Goal: Task Accomplishment & Management: Use online tool/utility

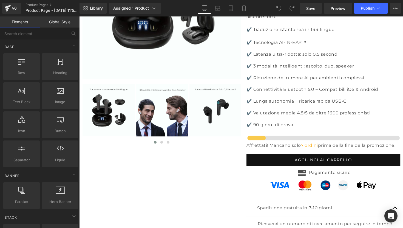
scroll to position [1647, 0]
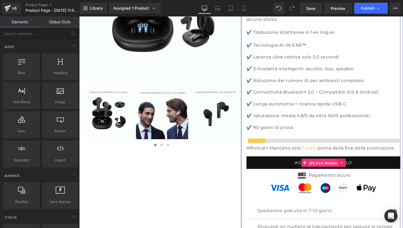
click at [317, 162] on span "(P) Cart Button" at bounding box center [329, 166] width 31 height 8
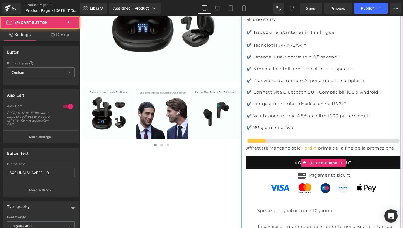
click at [286, 160] on button "AGGIUNGI AL CARRELLO" at bounding box center [330, 166] width 158 height 13
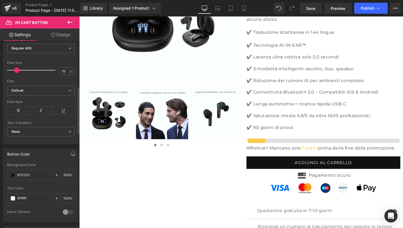
scroll to position [183, 0]
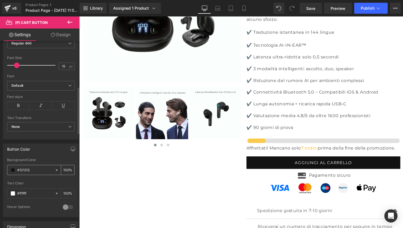
click at [38, 170] on input "#121212" at bounding box center [34, 170] width 35 height 6
click at [13, 169] on span at bounding box center [13, 170] width 4 height 4
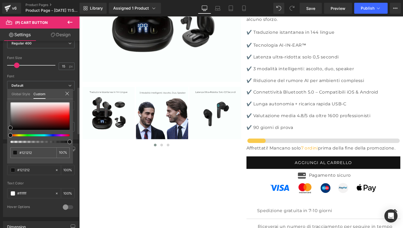
click at [22, 95] on link "Global Style" at bounding box center [21, 93] width 19 height 9
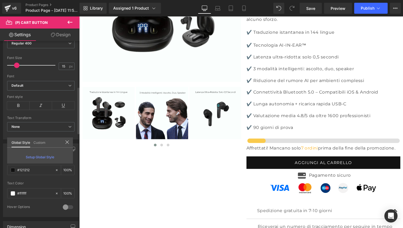
click at [66, 144] on icon at bounding box center [67, 142] width 4 height 4
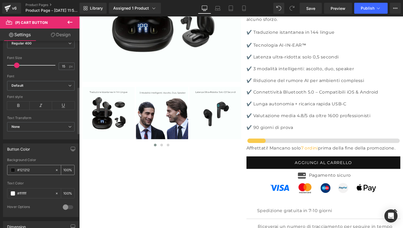
click at [55, 170] on icon at bounding box center [57, 170] width 4 height 4
click at [30, 170] on input "#121212" at bounding box center [34, 170] width 35 height 6
drag, startPoint x: 29, startPoint y: 171, endPoint x: 13, endPoint y: 171, distance: 15.9
click at [13, 171] on div "#121212" at bounding box center [30, 170] width 47 height 10
click at [35, 169] on input "#121212" at bounding box center [34, 170] width 35 height 6
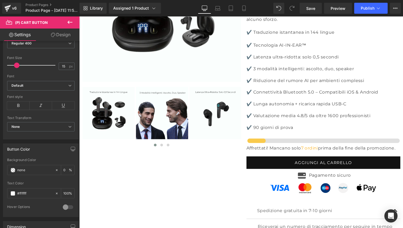
click at [63, 35] on link "Design" at bounding box center [61, 35] width 40 height 12
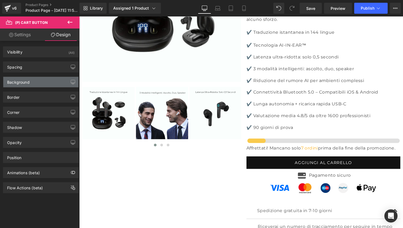
click at [41, 79] on div "Background" at bounding box center [40, 82] width 75 height 10
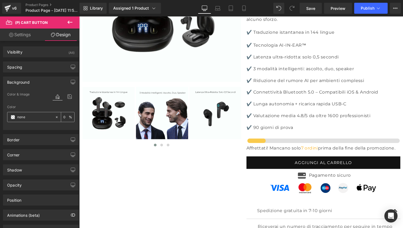
click at [37, 116] on input "none" at bounding box center [34, 117] width 35 height 6
click at [55, 116] on icon at bounding box center [57, 117] width 4 height 4
click at [39, 116] on input "none" at bounding box center [34, 117] width 35 height 6
paste input "#0bc179"
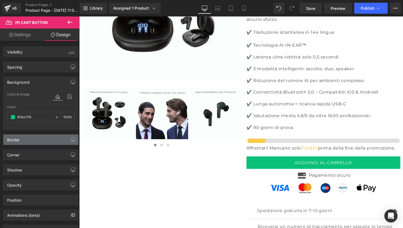
type input "#0bc179"
click at [52, 141] on div "Border" at bounding box center [40, 139] width 75 height 10
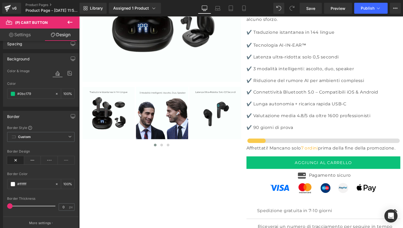
scroll to position [30, 0]
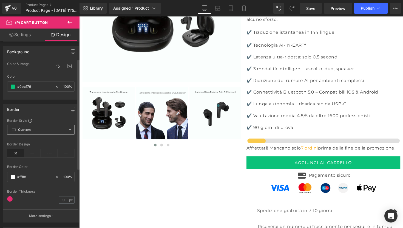
click at [42, 131] on span "Custom Setup Global Style" at bounding box center [41, 130] width 68 height 10
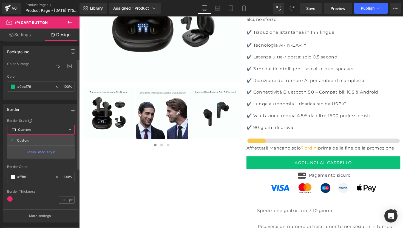
click at [42, 152] on div "Setup Global Style" at bounding box center [41, 151] width 68 height 13
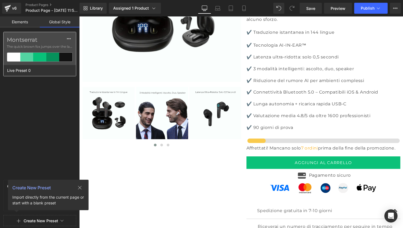
click at [51, 60] on div at bounding box center [52, 57] width 13 height 9
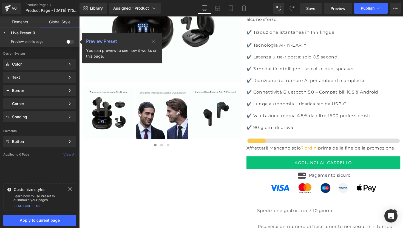
click at [57, 22] on link "Global Style" at bounding box center [60, 21] width 40 height 11
click at [30, 21] on link "Elements" at bounding box center [20, 21] width 40 height 11
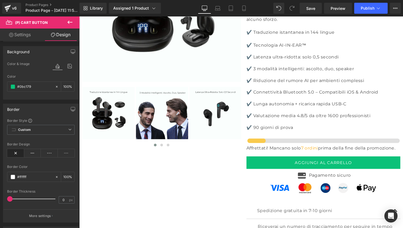
click at [62, 36] on link "Design" at bounding box center [61, 35] width 40 height 12
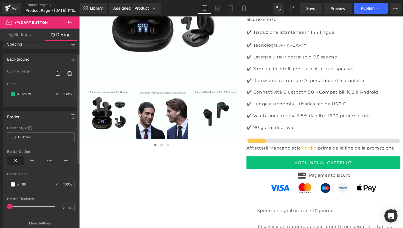
scroll to position [24, 0]
click at [36, 138] on span "Custom Setup Global Style" at bounding box center [41, 136] width 68 height 10
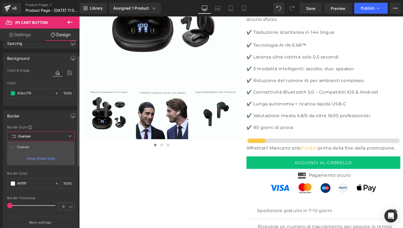
click at [36, 138] on span "Custom Setup Global Style" at bounding box center [41, 136] width 68 height 10
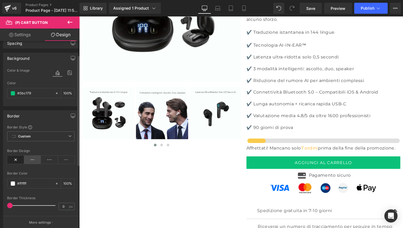
click at [30, 160] on icon at bounding box center [32, 160] width 17 height 8
click at [45, 158] on icon at bounding box center [49, 160] width 17 height 8
click at [18, 157] on icon at bounding box center [15, 160] width 17 height 8
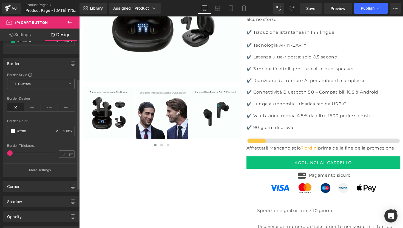
scroll to position [79, 0]
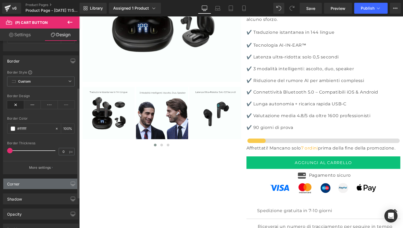
click at [32, 181] on div "Corner" at bounding box center [40, 184] width 75 height 10
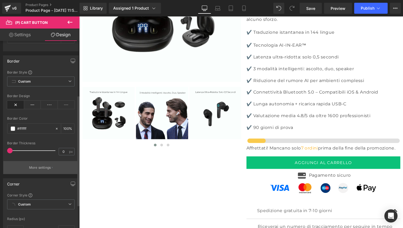
scroll to position [110, 0]
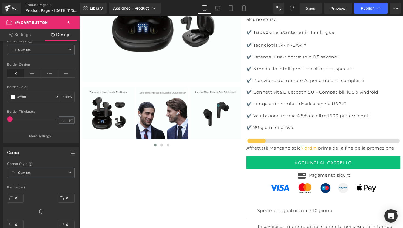
click at [34, 34] on link "Settings" at bounding box center [20, 35] width 40 height 12
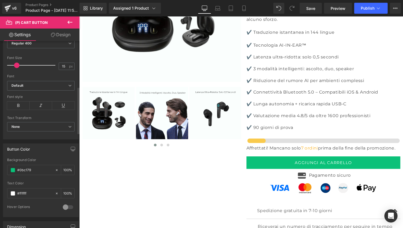
click at [41, 75] on div "Font" at bounding box center [41, 76] width 68 height 4
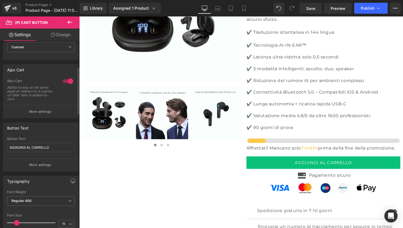
scroll to position [0, 0]
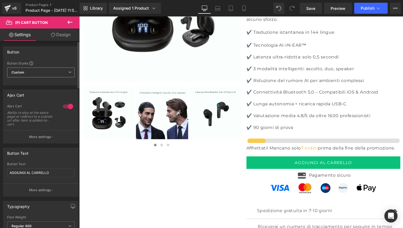
click at [56, 75] on span "Custom Setup Global Style" at bounding box center [41, 73] width 68 height 10
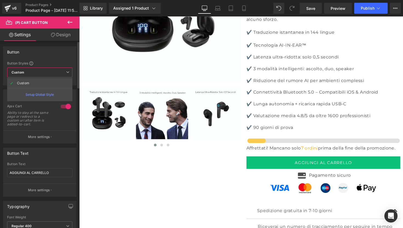
click at [47, 92] on div "Setup Global Style" at bounding box center [39, 94] width 65 height 13
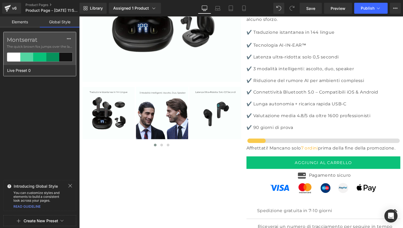
click at [38, 56] on div at bounding box center [39, 57] width 13 height 9
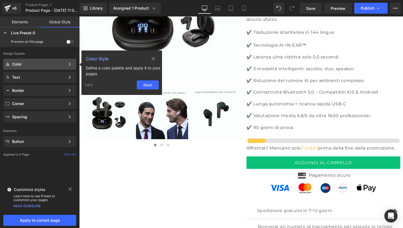
click at [154, 57] on icon at bounding box center [154, 59] width 4 height 4
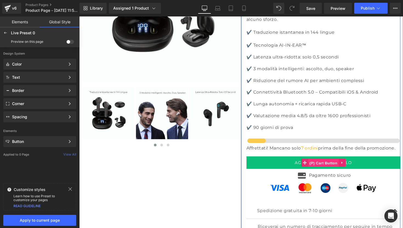
click at [330, 162] on span "(P) Cart Button" at bounding box center [329, 166] width 31 height 8
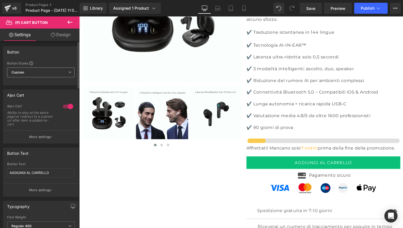
click at [55, 71] on span "Custom Setup Global Style" at bounding box center [41, 73] width 68 height 10
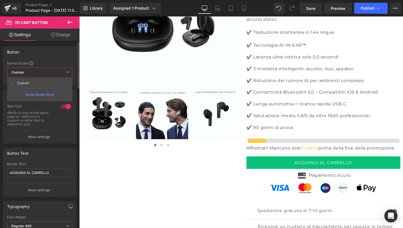
click at [44, 93] on div "Setup Global Style" at bounding box center [39, 94] width 65 height 13
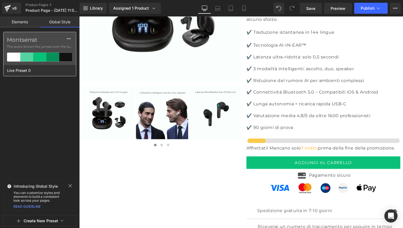
click at [46, 60] on div at bounding box center [39, 57] width 13 height 9
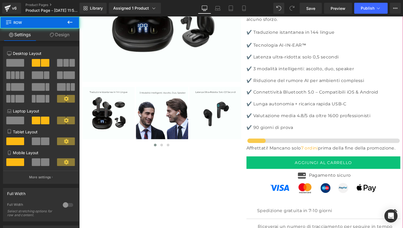
click at [85, 25] on div "‹ ›" at bounding box center [163, 32] width 163 height 235
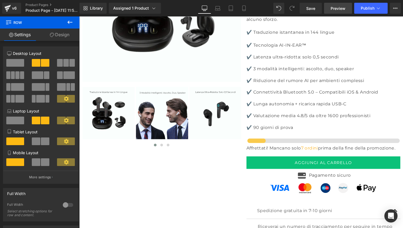
click at [334, 10] on span "Preview" at bounding box center [338, 8] width 15 height 6
click at [71, 24] on icon at bounding box center [70, 22] width 7 height 7
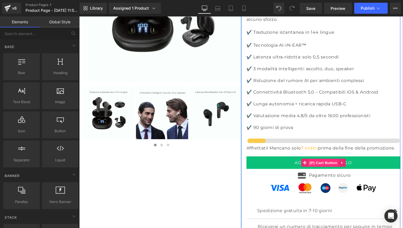
click at [328, 162] on span "(P) Cart Button" at bounding box center [329, 166] width 31 height 8
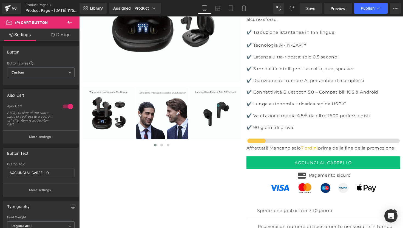
click at [61, 34] on link "Design" at bounding box center [61, 35] width 40 height 12
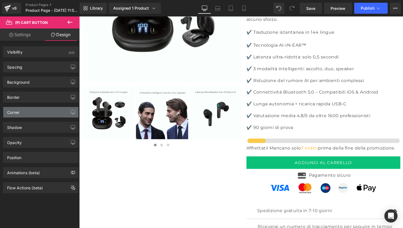
click at [37, 110] on div "Corner" at bounding box center [40, 112] width 75 height 10
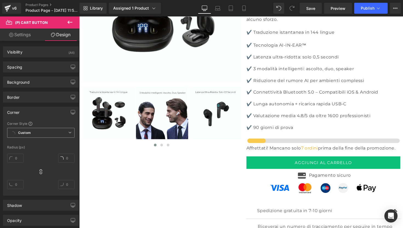
click at [57, 131] on span "Custom Setup Global Style" at bounding box center [41, 133] width 68 height 10
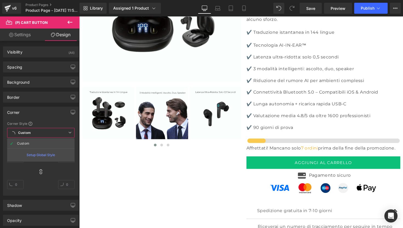
click at [57, 131] on span "Custom Setup Global Style" at bounding box center [41, 133] width 68 height 10
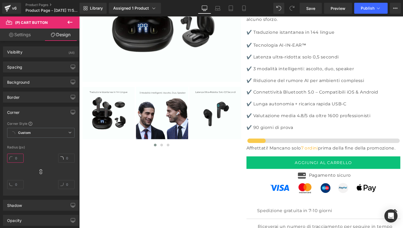
click at [14, 158] on input "text" at bounding box center [15, 158] width 16 height 9
type input "2"
type input "10"
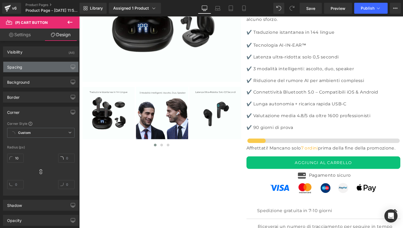
click at [36, 71] on div "Spacing" at bounding box center [40, 67] width 75 height 10
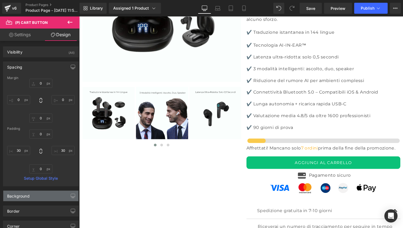
click at [30, 197] on div "Background" at bounding box center [40, 196] width 75 height 10
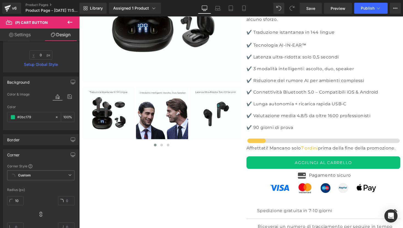
scroll to position [114, 0]
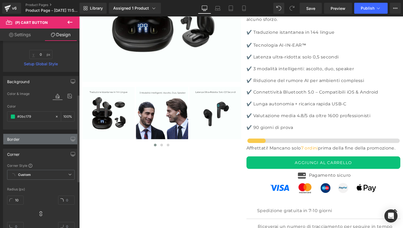
click at [39, 142] on div "Border" at bounding box center [40, 139] width 75 height 10
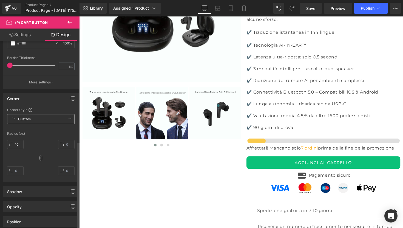
scroll to position [323, 0]
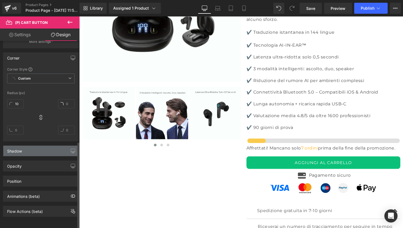
click at [44, 146] on div "Shadow" at bounding box center [40, 151] width 75 height 10
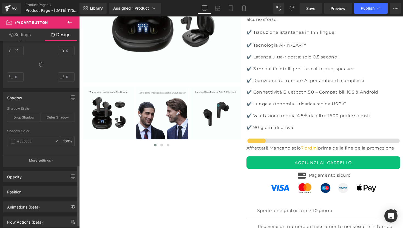
scroll to position [381, 0]
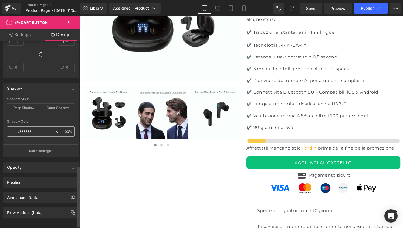
drag, startPoint x: 40, startPoint y: 132, endPoint x: 14, endPoint y: 132, distance: 25.8
click at [14, 132] on div at bounding box center [30, 132] width 47 height 10
drag, startPoint x: 39, startPoint y: 133, endPoint x: 13, endPoint y: 131, distance: 25.6
click at [13, 131] on div at bounding box center [30, 132] width 47 height 10
paste input "ffffff"
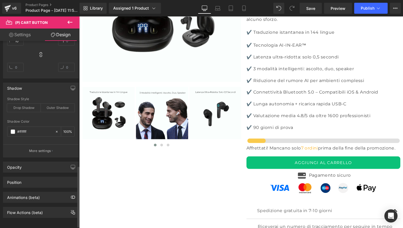
type input "#ffffff"
click at [54, 140] on div at bounding box center [41, 141] width 68 height 4
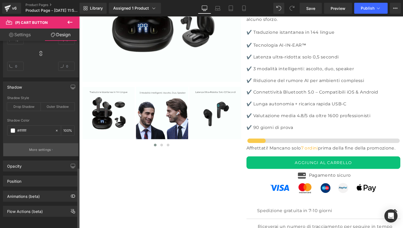
click at [55, 144] on button "More settings" at bounding box center [40, 149] width 75 height 13
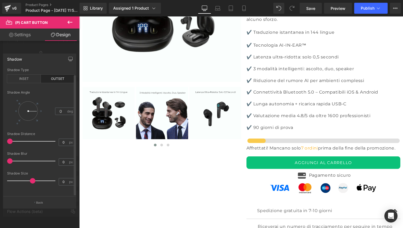
scroll to position [5, 0]
click at [40, 206] on button "Back" at bounding box center [39, 202] width 73 height 12
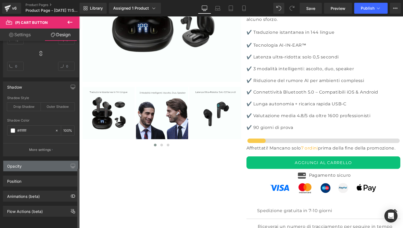
click at [46, 165] on div "Opacity" at bounding box center [40, 166] width 75 height 10
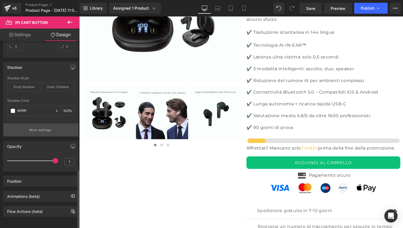
scroll to position [406, 0]
click at [26, 36] on link "Settings" at bounding box center [20, 35] width 40 height 12
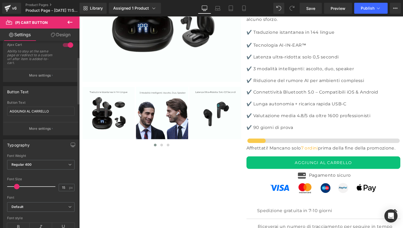
scroll to position [64, 0]
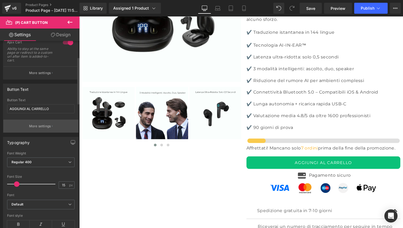
click at [40, 128] on button "More settings" at bounding box center [40, 126] width 75 height 13
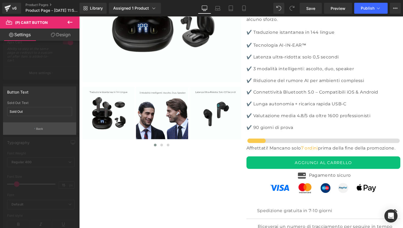
click at [40, 130] on p "Back" at bounding box center [39, 129] width 7 height 4
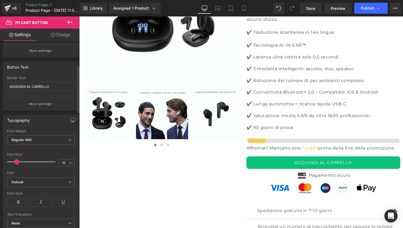
scroll to position [97, 0]
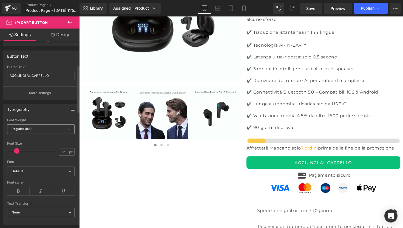
click at [50, 127] on span "Regular 400" at bounding box center [41, 129] width 68 height 10
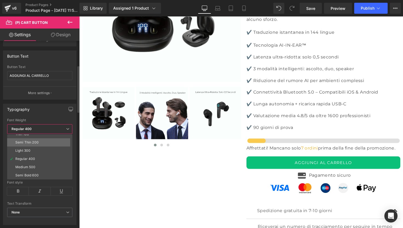
scroll to position [0, 0]
click at [41, 137] on li "Thin 100" at bounding box center [41, 138] width 68 height 8
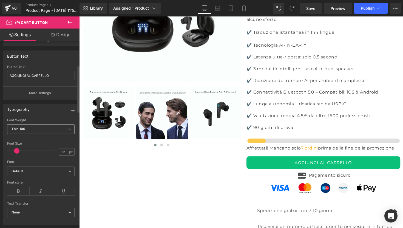
click at [38, 130] on span "Thin 100" at bounding box center [41, 129] width 68 height 10
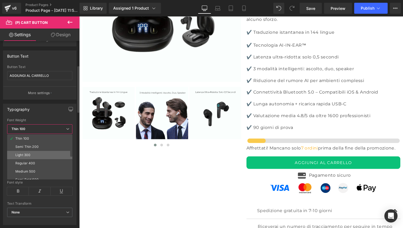
click at [33, 154] on li "Light 300" at bounding box center [41, 155] width 68 height 8
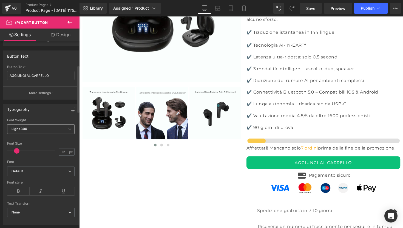
click at [40, 131] on span "Light 300" at bounding box center [41, 129] width 68 height 10
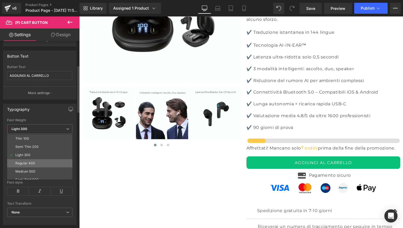
click at [33, 163] on div "Regular 400" at bounding box center [25, 163] width 20 height 4
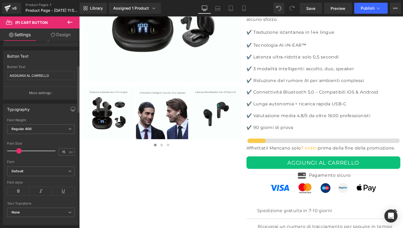
click at [20, 150] on span at bounding box center [18, 150] width 5 height 5
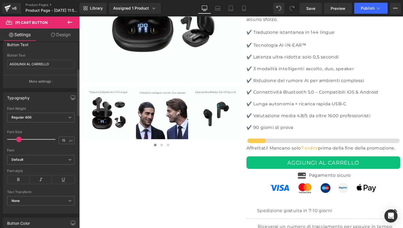
scroll to position [111, 0]
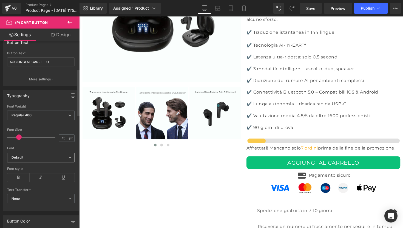
click at [30, 156] on b "Default" at bounding box center [40, 157] width 57 height 5
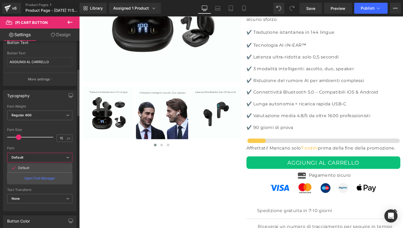
click at [41, 145] on div at bounding box center [39, 145] width 65 height 4
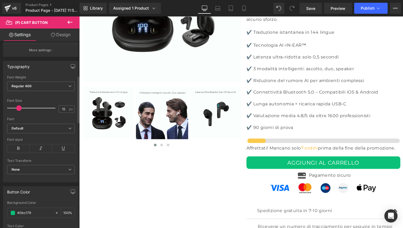
scroll to position [140, 0]
click at [36, 166] on span "None" at bounding box center [41, 169] width 68 height 10
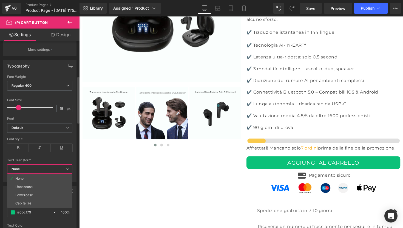
click at [36, 166] on span "None" at bounding box center [39, 169] width 65 height 10
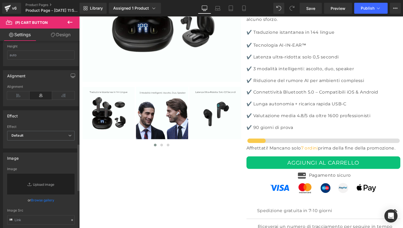
scroll to position [409, 0]
click at [52, 135] on span "Default" at bounding box center [41, 134] width 68 height 10
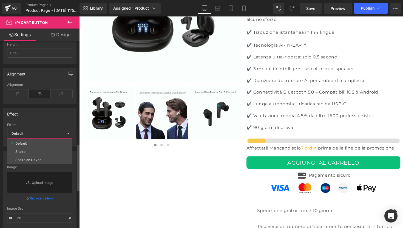
click at [53, 120] on div "Effect Default Shake Shake on Hover Effect Default Default Shake Shake on Hover…" at bounding box center [40, 127] width 74 height 38
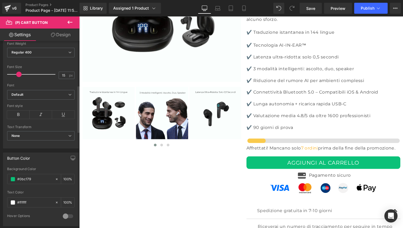
scroll to position [173, 0]
click at [38, 94] on b "Default" at bounding box center [40, 95] width 57 height 5
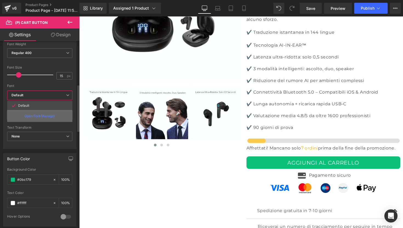
click at [38, 117] on p "Open Font Manager" at bounding box center [39, 116] width 31 height 5
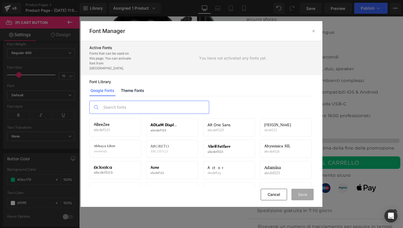
click at [122, 104] on input "text" at bounding box center [155, 107] width 108 height 13
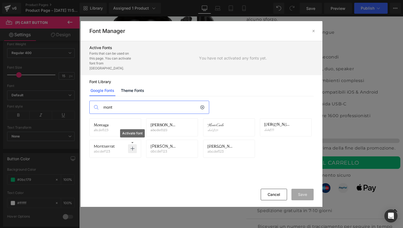
type input "mont"
click at [133, 147] on icon at bounding box center [132, 149] width 4 height 4
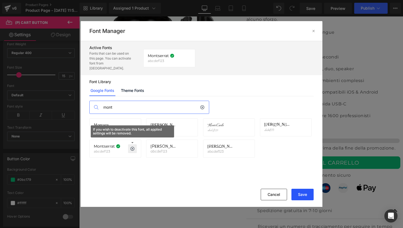
click at [302, 196] on button "Save" at bounding box center [303, 195] width 22 height 12
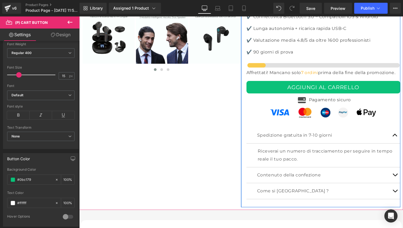
scroll to position [1726, 0]
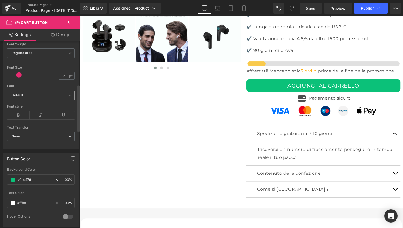
click at [35, 95] on b "Default" at bounding box center [40, 95] width 57 height 5
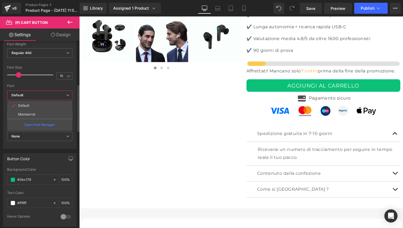
click at [35, 95] on b "Default" at bounding box center [39, 95] width 55 height 5
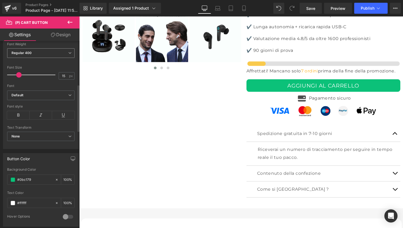
click at [41, 54] on span "Regular 400" at bounding box center [41, 53] width 68 height 10
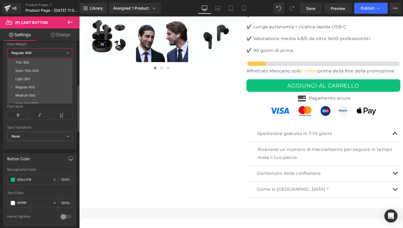
click at [41, 54] on span "Regular 400" at bounding box center [39, 53] width 65 height 10
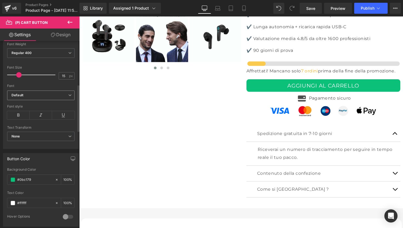
click at [40, 97] on b "Default" at bounding box center [40, 95] width 57 height 5
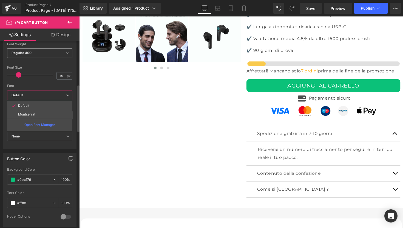
click at [46, 53] on span "Regular 400" at bounding box center [39, 53] width 65 height 10
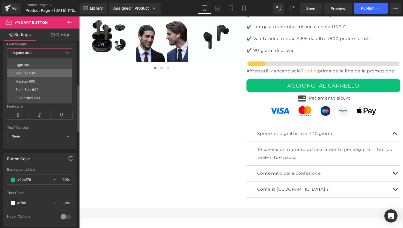
scroll to position [17, 0]
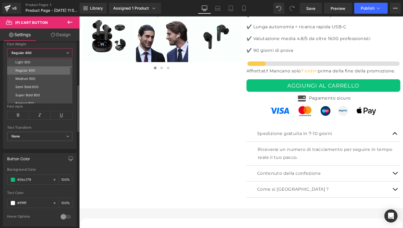
click at [34, 88] on div "Semi Bold 600" at bounding box center [26, 87] width 23 height 4
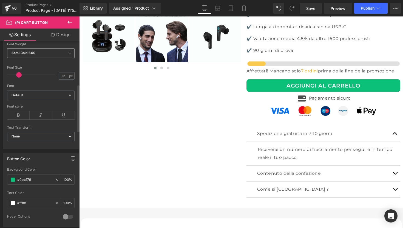
click at [34, 52] on b "Semi Bold 600" at bounding box center [24, 53] width 24 height 4
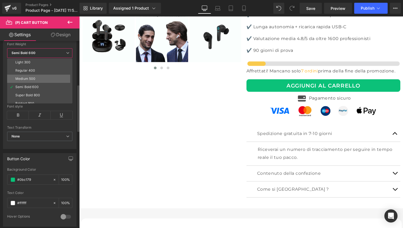
click at [31, 77] on div "Medium 500" at bounding box center [25, 79] width 20 height 4
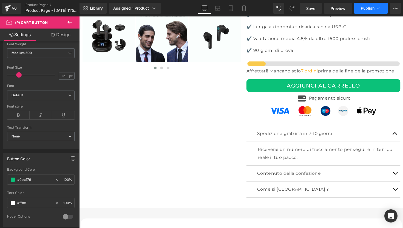
click at [369, 8] on span "Publish" at bounding box center [368, 8] width 14 height 4
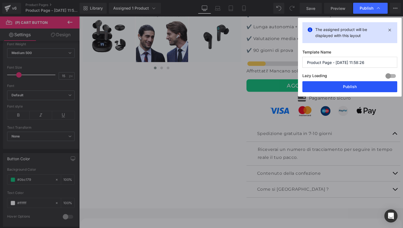
click at [341, 88] on button "Publish" at bounding box center [350, 86] width 95 height 11
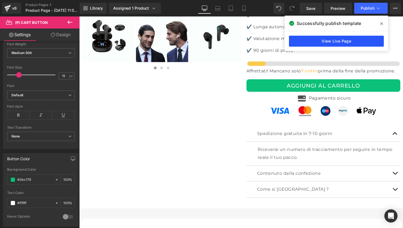
click at [337, 40] on link "View Live Page" at bounding box center [336, 41] width 95 height 11
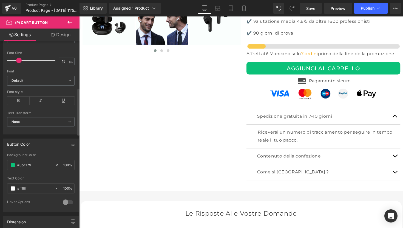
scroll to position [188, 0]
click at [57, 122] on span "None" at bounding box center [41, 122] width 68 height 10
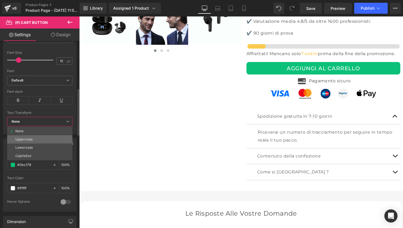
click at [50, 138] on li "Uppercase" at bounding box center [39, 139] width 65 height 8
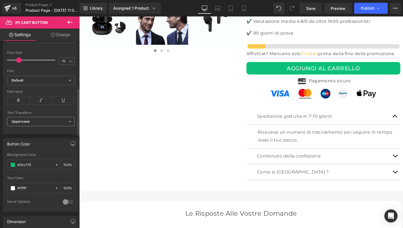
click at [49, 125] on span "Uppercase" at bounding box center [41, 122] width 68 height 10
click at [49, 123] on span "Uppercase" at bounding box center [41, 122] width 68 height 10
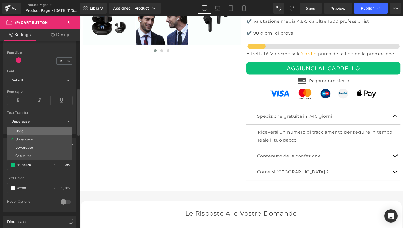
click at [42, 132] on li "None" at bounding box center [39, 131] width 65 height 8
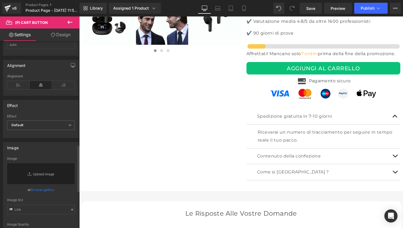
scroll to position [422, 0]
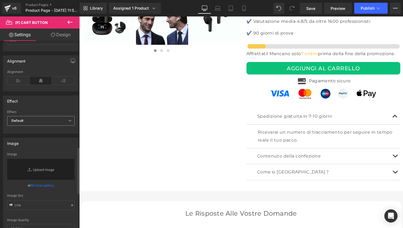
click at [53, 120] on span "Default" at bounding box center [41, 121] width 68 height 10
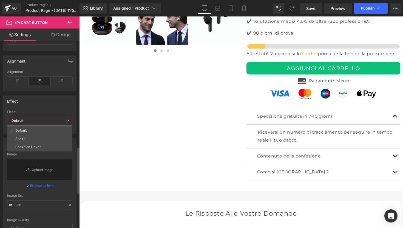
click at [53, 120] on span "Default" at bounding box center [39, 121] width 65 height 10
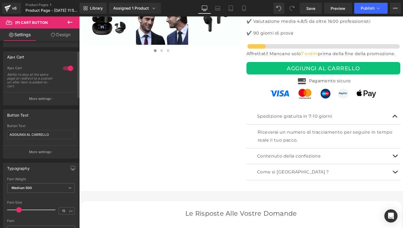
scroll to position [0, 0]
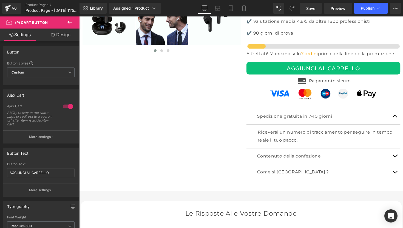
click at [61, 39] on link "Design" at bounding box center [61, 35] width 40 height 12
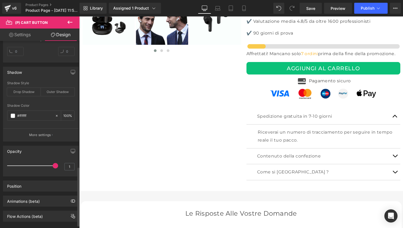
scroll to position [397, 0]
click at [49, 135] on p "More settings" at bounding box center [40, 135] width 22 height 5
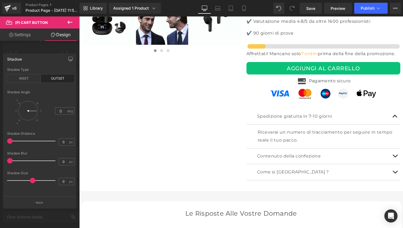
click at [62, 34] on link "Design" at bounding box center [61, 35] width 40 height 12
click at [69, 24] on icon at bounding box center [70, 22] width 7 height 7
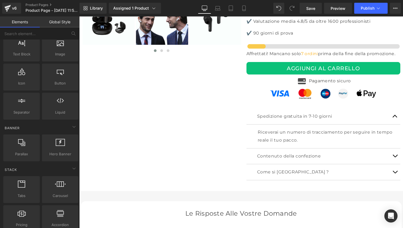
scroll to position [0, 0]
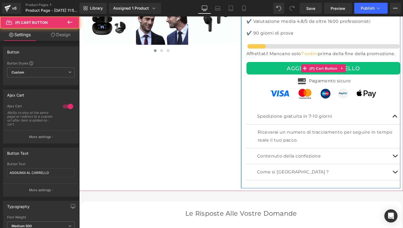
click at [296, 63] on button "AGGIUNGI AL CARRELLO" at bounding box center [330, 69] width 158 height 13
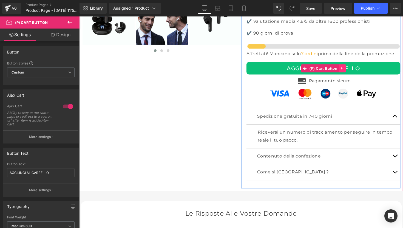
click at [347, 68] on icon at bounding box center [349, 70] width 4 height 4
click at [290, 63] on button "AGGIUNGI AL CARRELLO" at bounding box center [330, 69] width 158 height 13
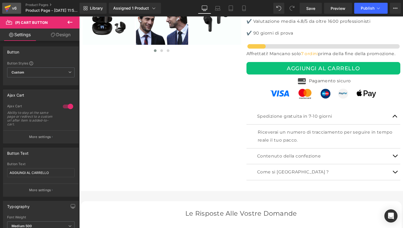
click at [8, 7] on icon at bounding box center [8, 7] width 6 height 4
